Goal: Obtain resource: Obtain resource

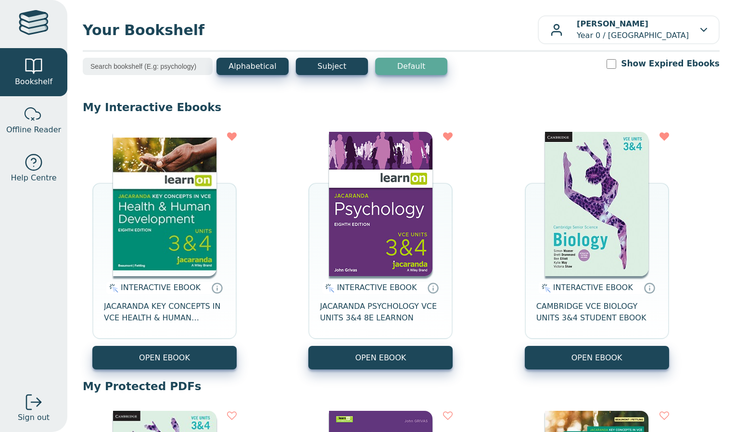
scroll to position [154, 0]
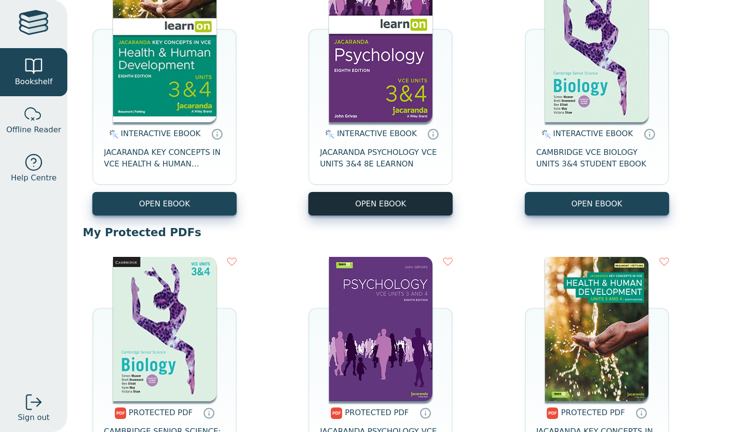
click at [324, 197] on button "OPEN EBOOK" at bounding box center [381, 204] width 144 height 24
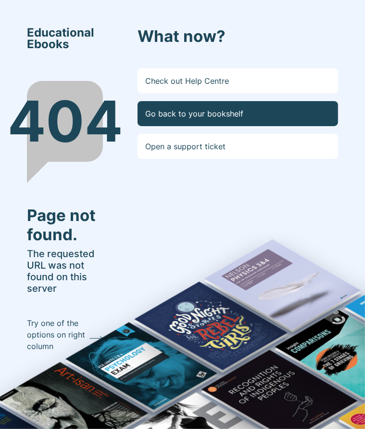
click at [206, 109] on link "Go back to your bookshelf" at bounding box center [238, 113] width 201 height 25
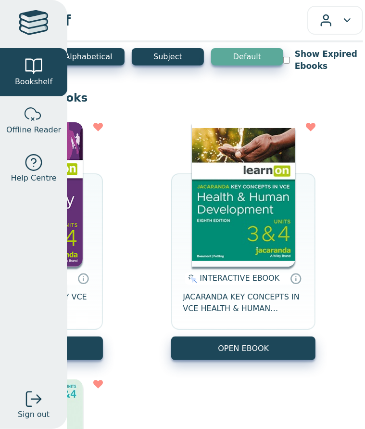
scroll to position [10, 134]
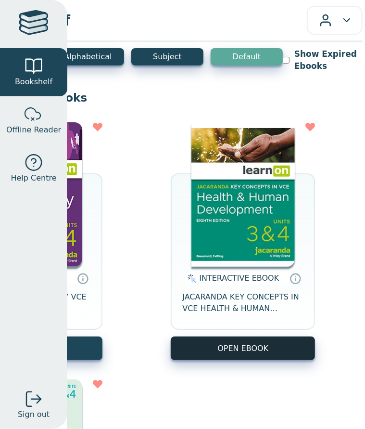
click at [268, 356] on button "OPEN EBOOK" at bounding box center [243, 348] width 144 height 24
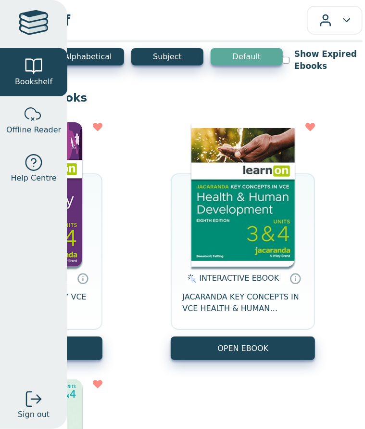
scroll to position [1, 103]
